Goal: Register for event/course

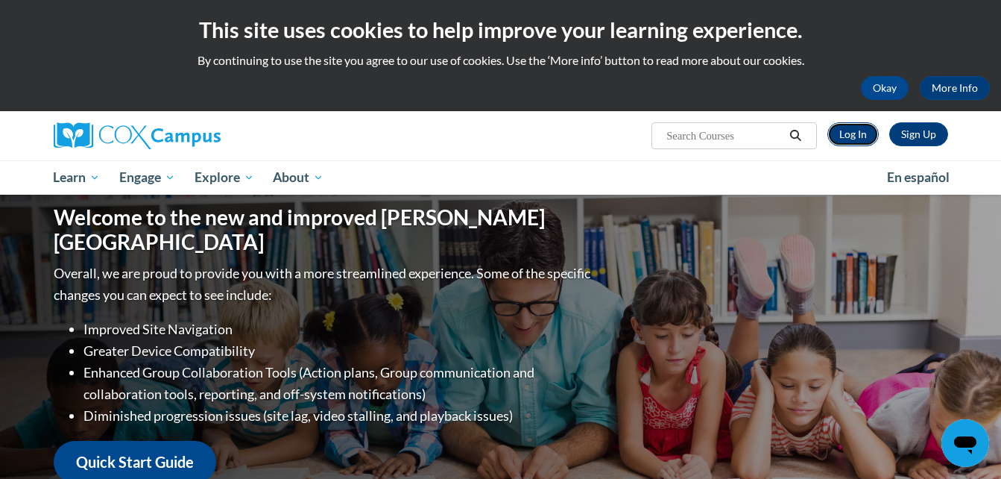
click at [858, 133] on link "Log In" at bounding box center [853, 134] width 51 height 24
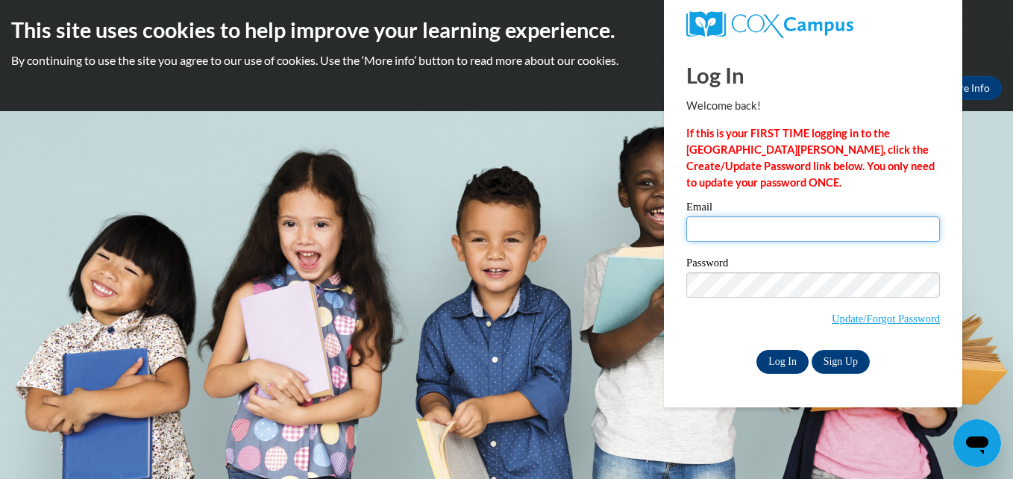
type input "debbie.collett@ndo.org"
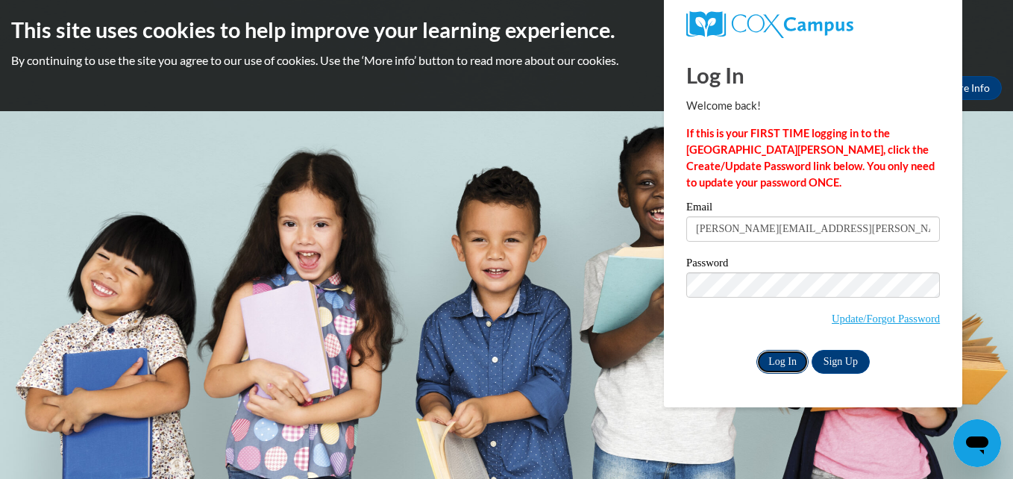
click at [771, 359] on input "Log In" at bounding box center [782, 362] width 52 height 24
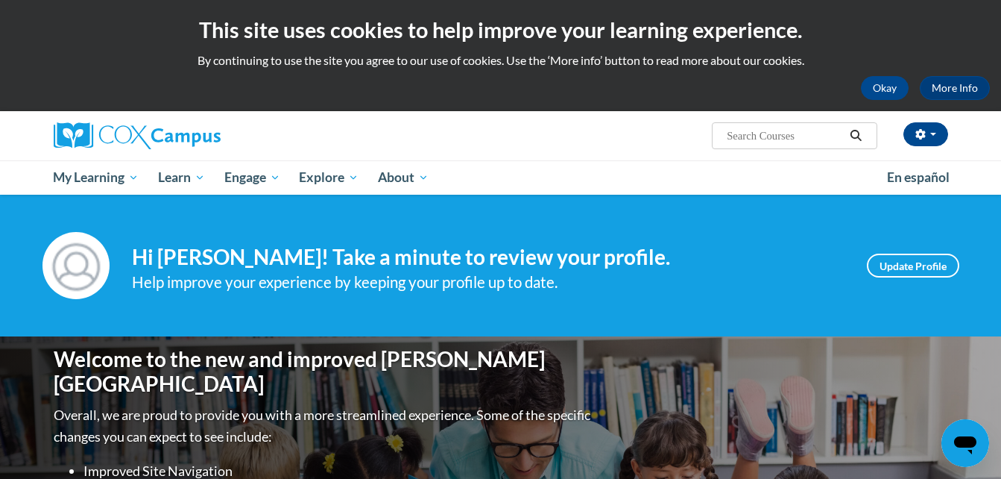
click at [850, 143] on button "Search" at bounding box center [856, 136] width 22 height 18
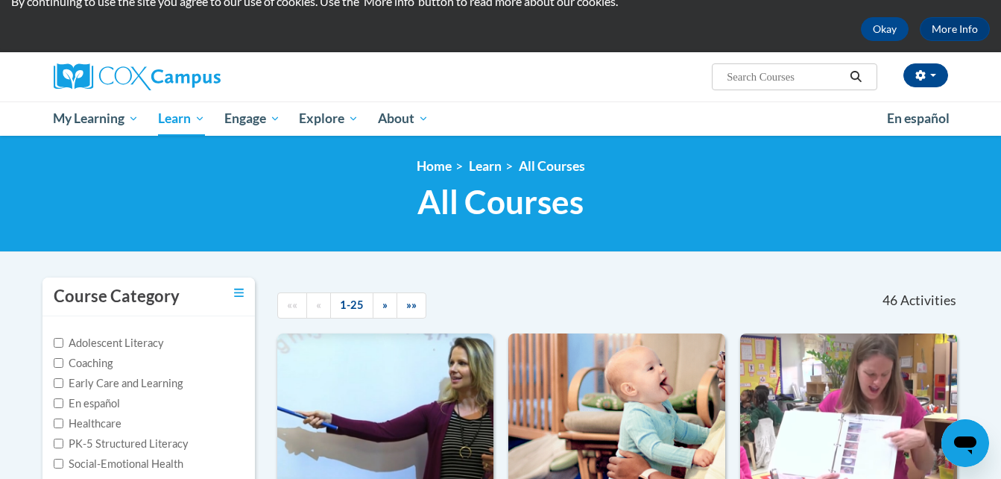
scroll to position [58, 0]
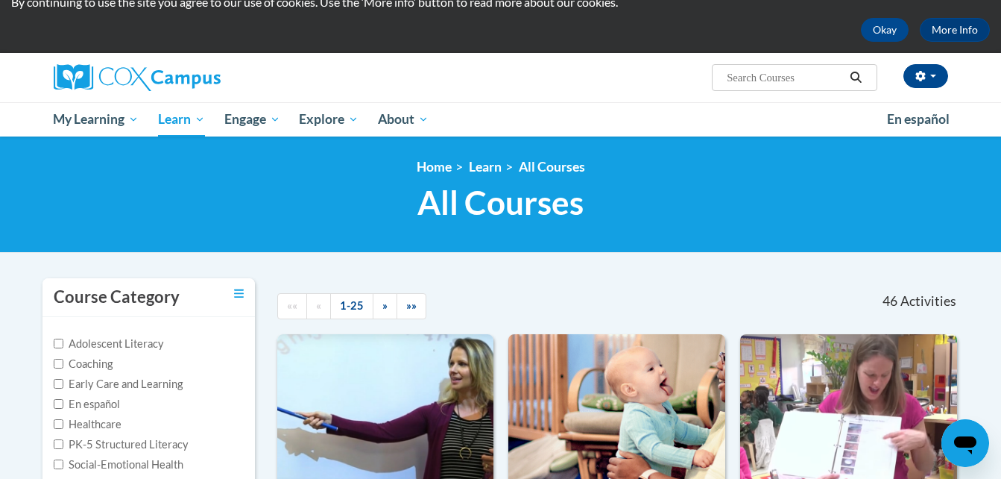
click at [749, 79] on input "Search..." at bounding box center [785, 78] width 119 height 18
type input "power of language"
click at [860, 75] on icon "Search" at bounding box center [855, 77] width 13 height 11
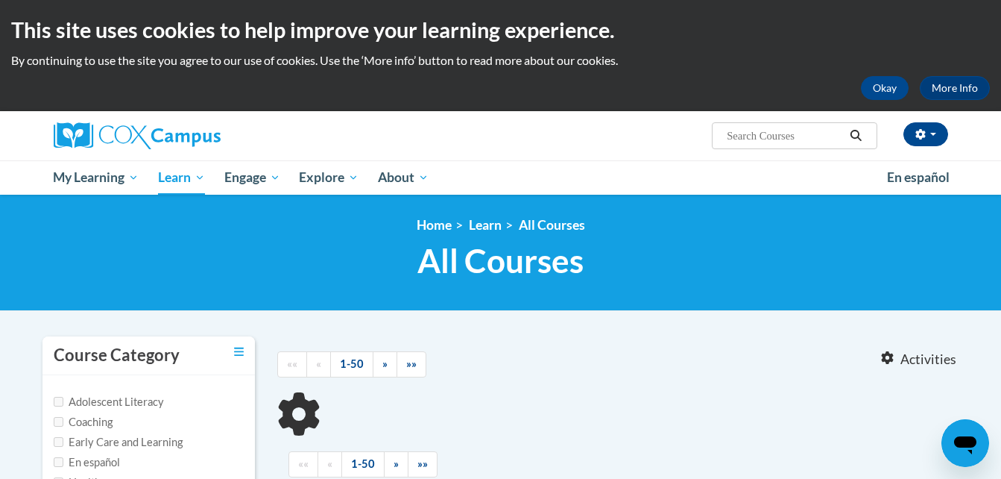
type input "power of language"
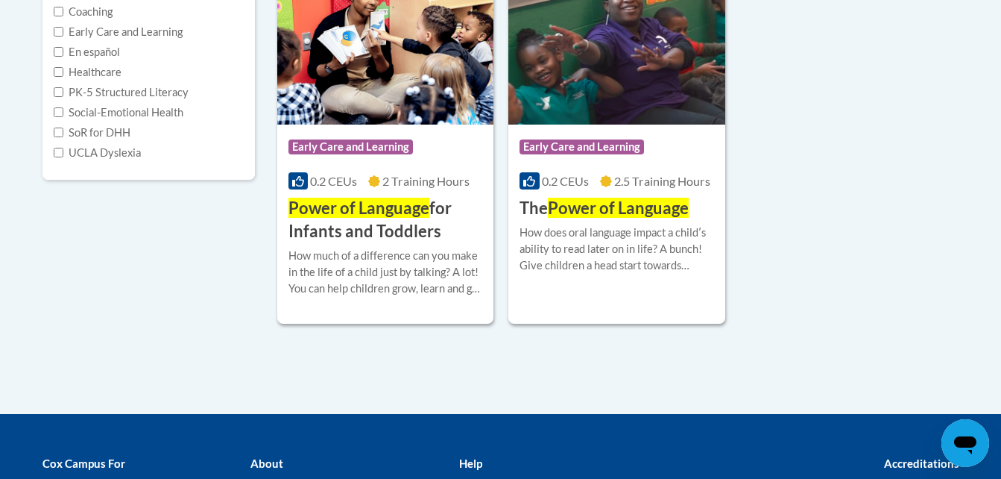
scroll to position [389, 0]
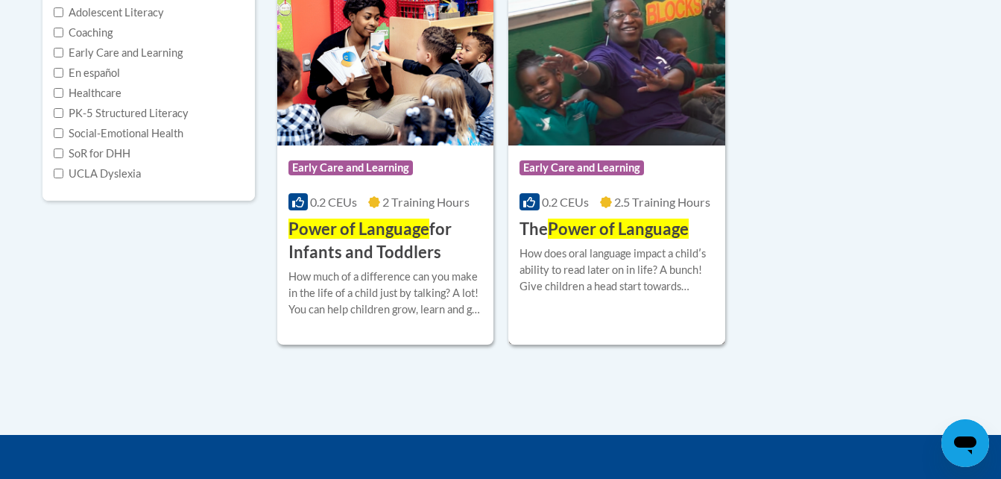
click at [579, 230] on span "Power of Language" at bounding box center [618, 228] width 141 height 20
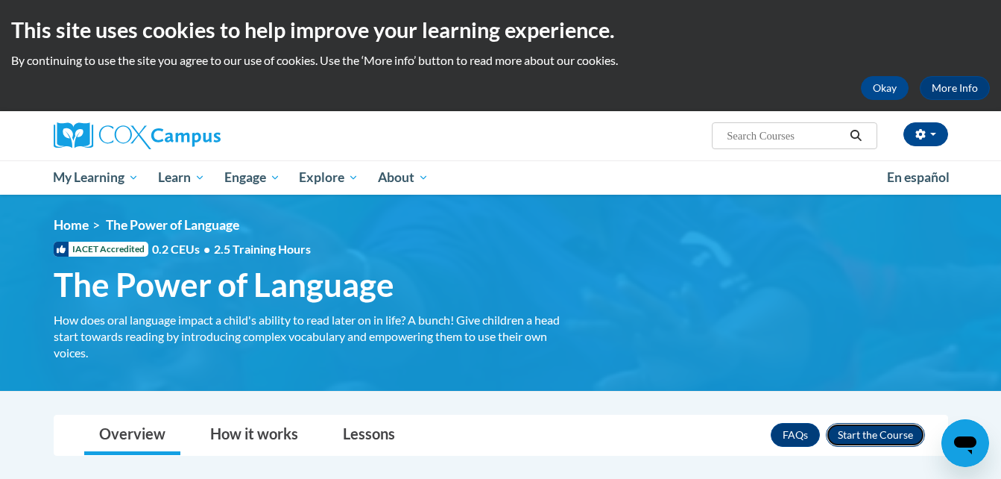
click at [867, 435] on button "Enroll" at bounding box center [875, 435] width 99 height 24
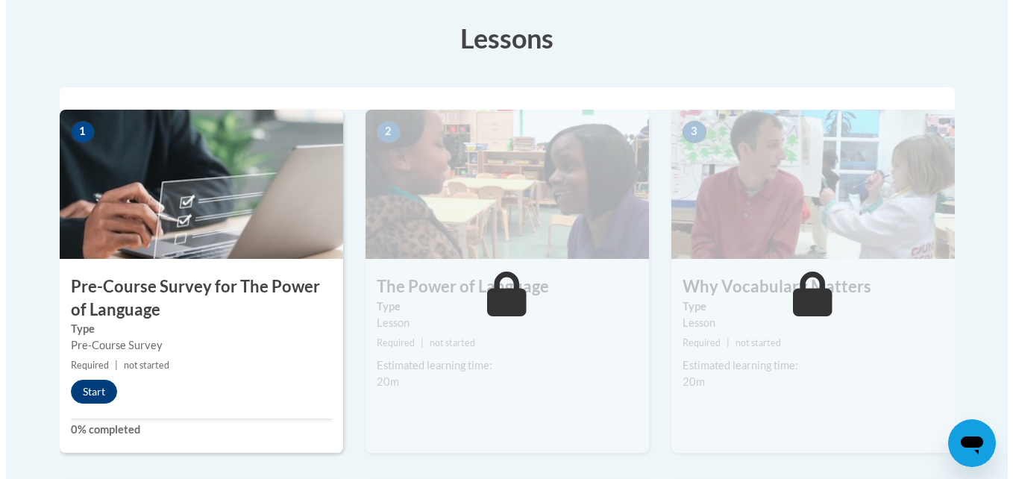
scroll to position [413, 0]
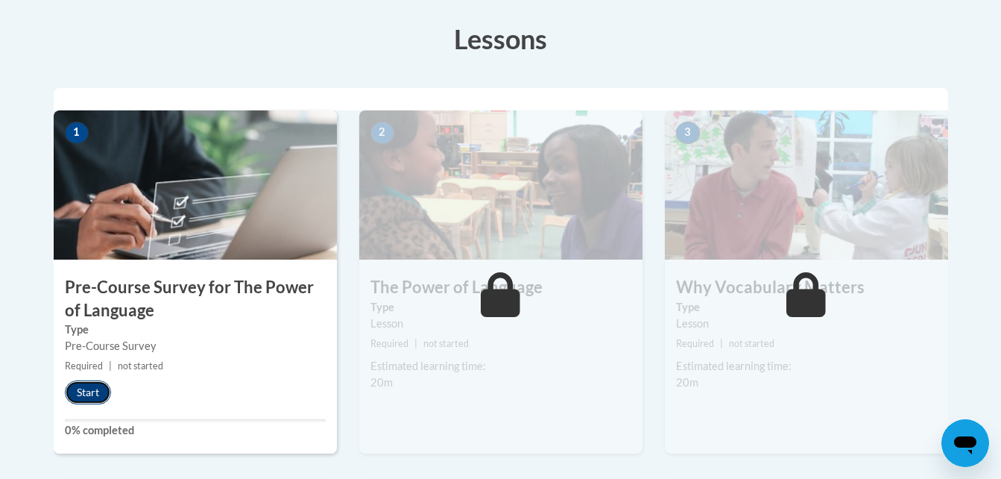
click at [91, 389] on button "Start" at bounding box center [88, 392] width 46 height 24
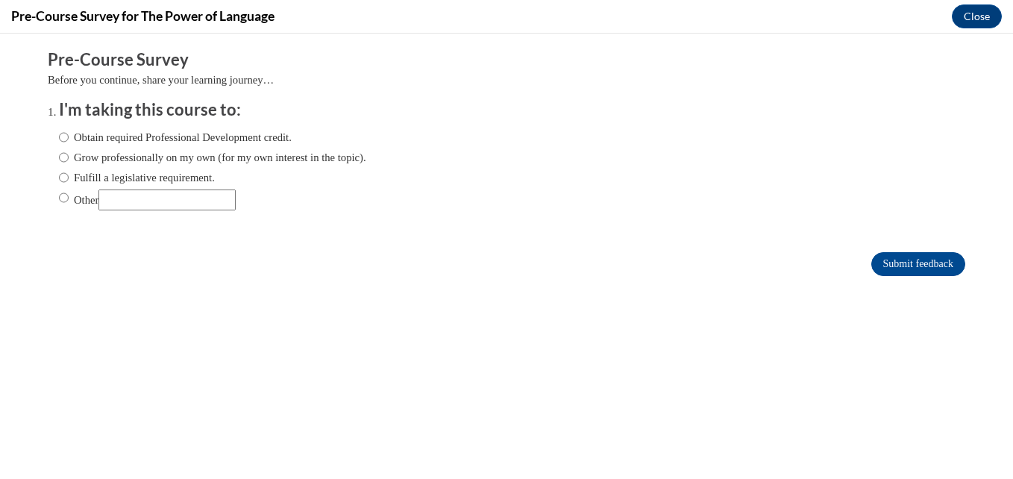
scroll to position [0, 0]
click at [59, 135] on input "Obtain required Professional Development credit." at bounding box center [64, 137] width 10 height 16
radio input "true"
click at [896, 263] on input "Submit feedback" at bounding box center [918, 264] width 94 height 24
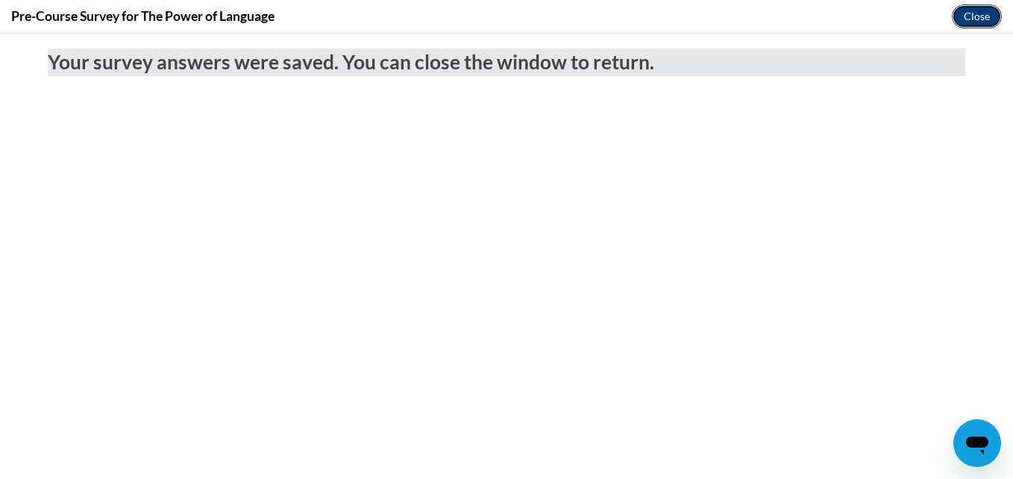
click at [975, 16] on button "Close" at bounding box center [976, 16] width 50 height 24
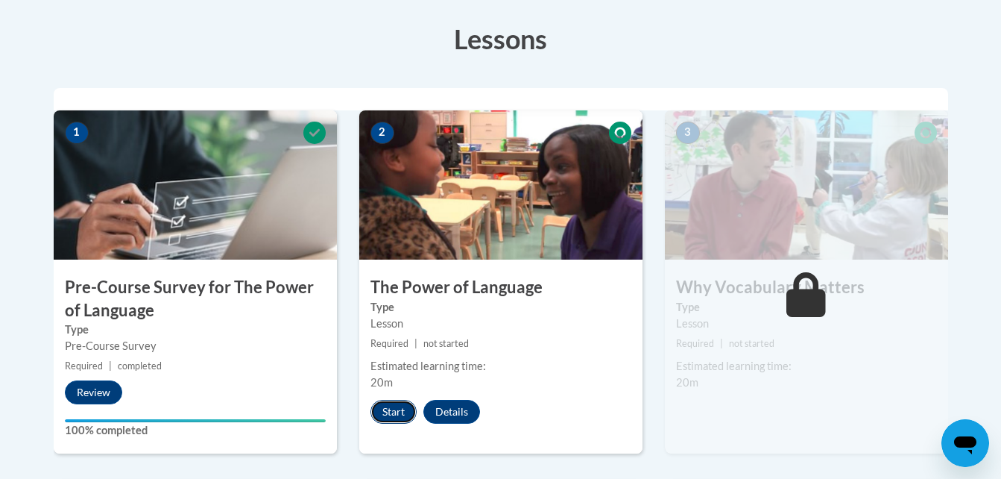
click at [387, 408] on button "Start" at bounding box center [394, 412] width 46 height 24
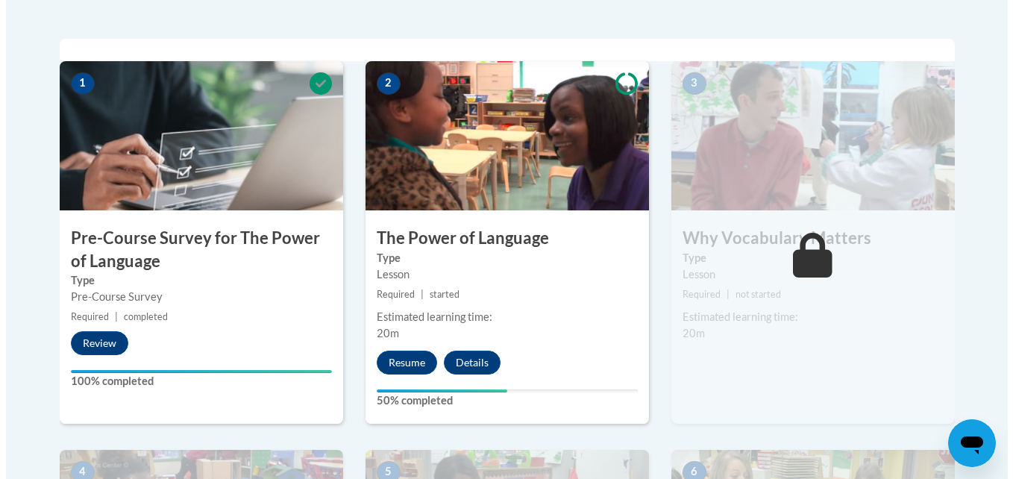
scroll to position [465, 0]
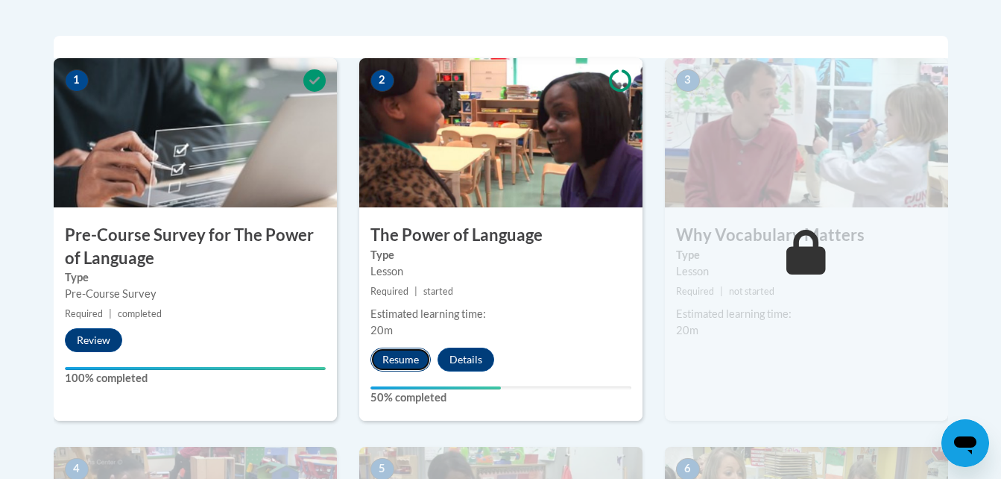
click at [401, 356] on button "Resume" at bounding box center [401, 359] width 60 height 24
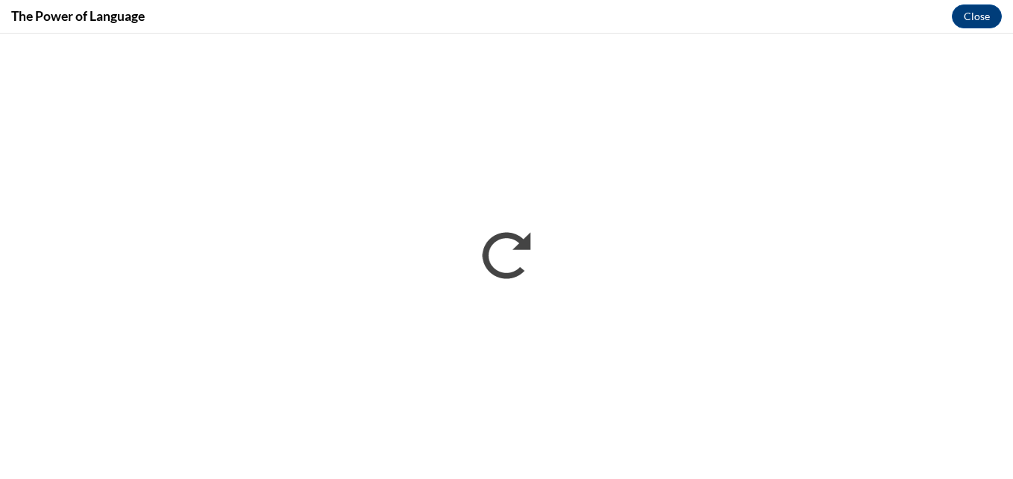
scroll to position [0, 0]
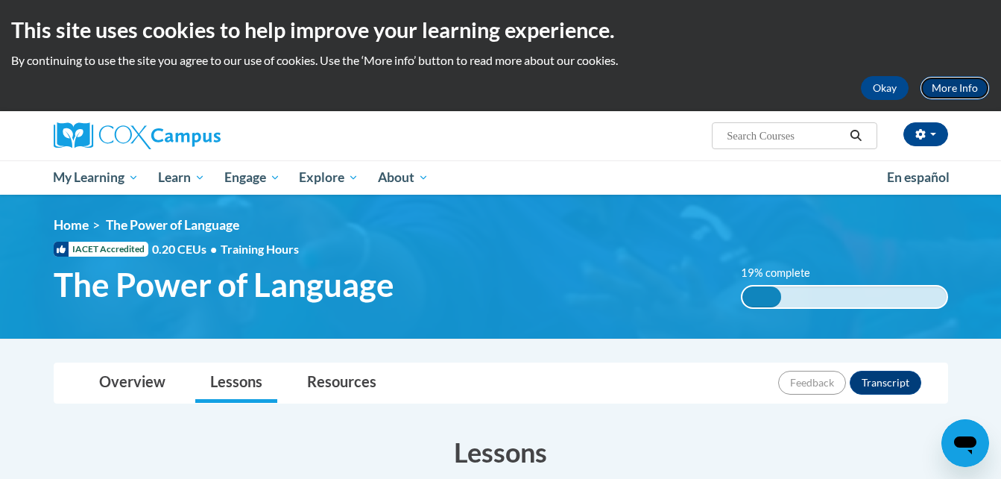
click at [945, 87] on link "More Info" at bounding box center [955, 88] width 70 height 24
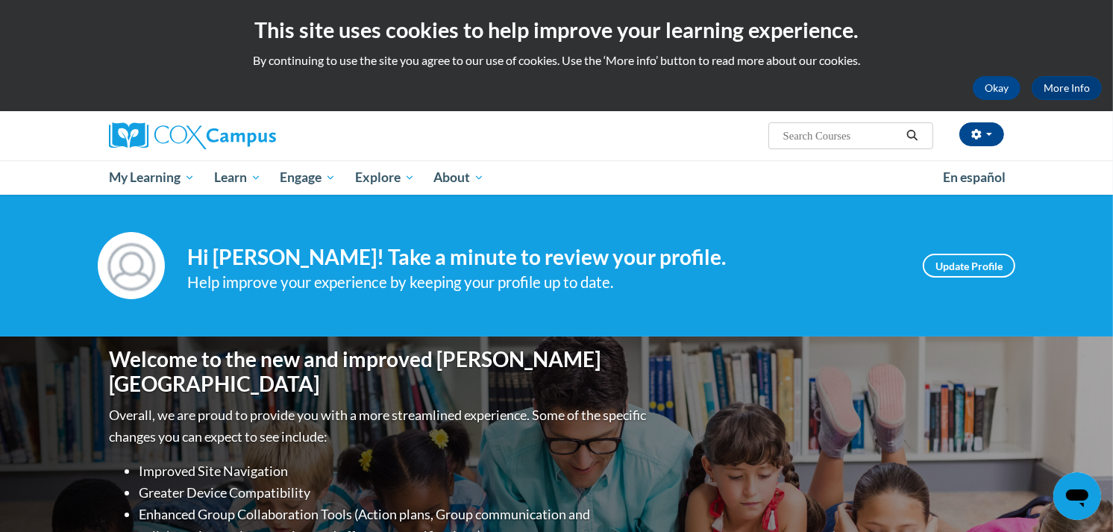
click at [735, 154] on div "Debbie Collett (America/Chicago UTC-05:00) My Profile Inbox My Transcripts Log …" at bounding box center [556, 135] width 940 height 49
click at [679, 157] on div "Debbie Collett (America/Chicago UTC-05:00) My Profile Inbox My Transcripts Log …" at bounding box center [556, 135] width 940 height 49
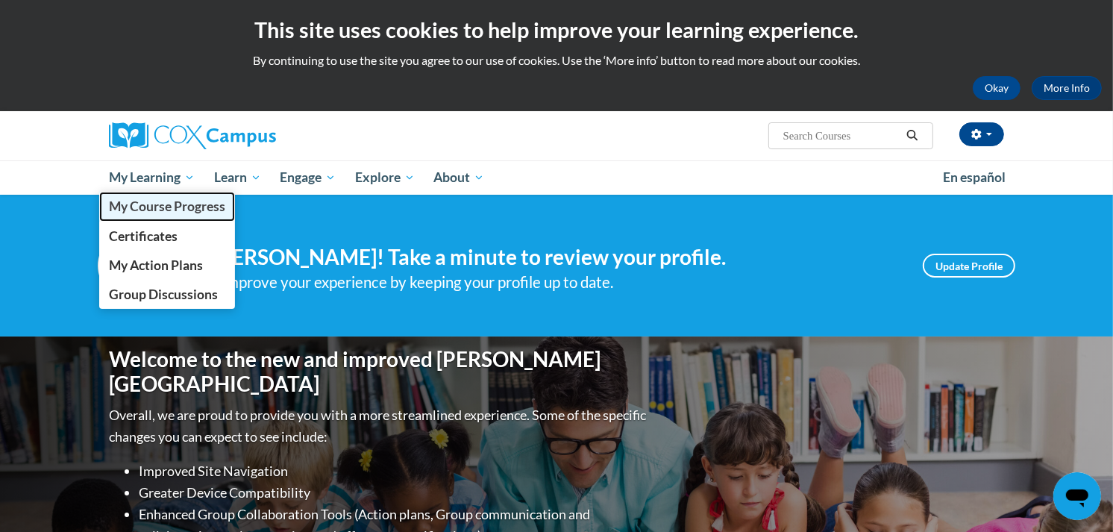
click at [168, 207] on span "My Course Progress" at bounding box center [167, 206] width 116 height 16
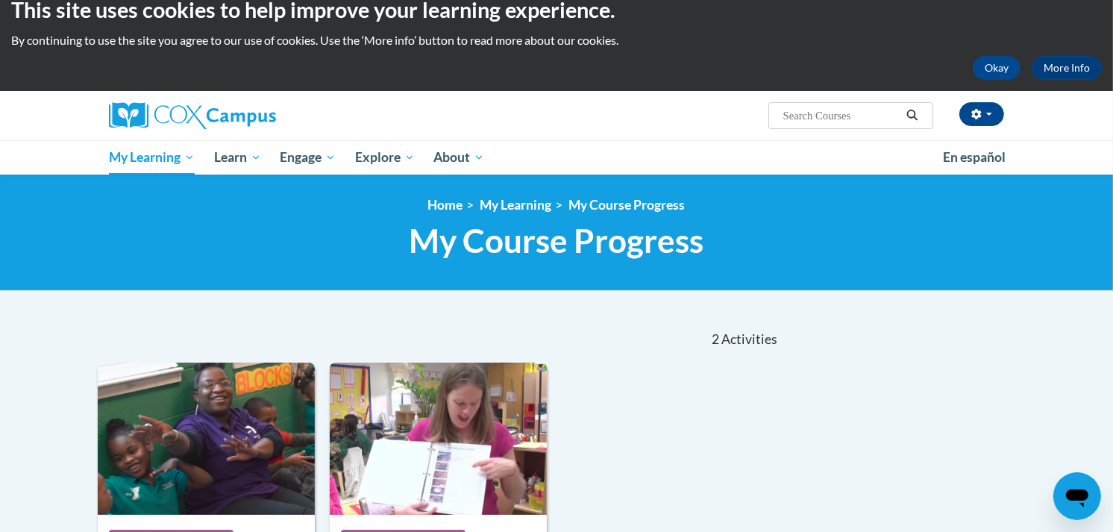
scroll to position [1, 0]
